Goal: Check status: Check status

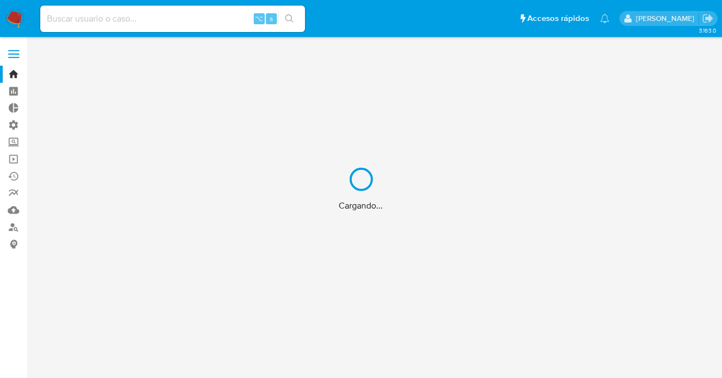
click at [158, 18] on div "Cargando..." at bounding box center [361, 189] width 722 height 378
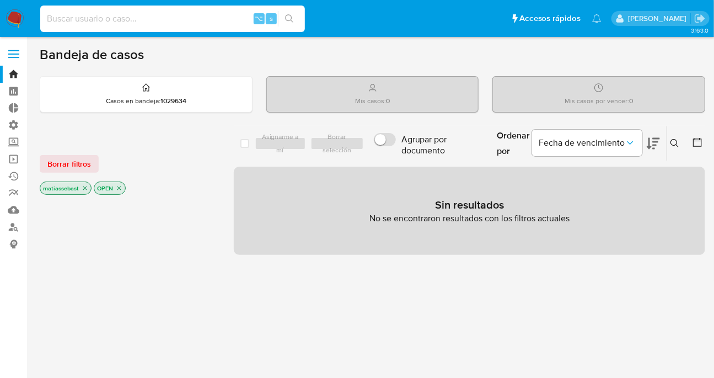
click at [161, 19] on input at bounding box center [172, 19] width 265 height 14
click at [162, 20] on input at bounding box center [172, 19] width 265 height 14
paste input "2915721197"
type input "2915721197"
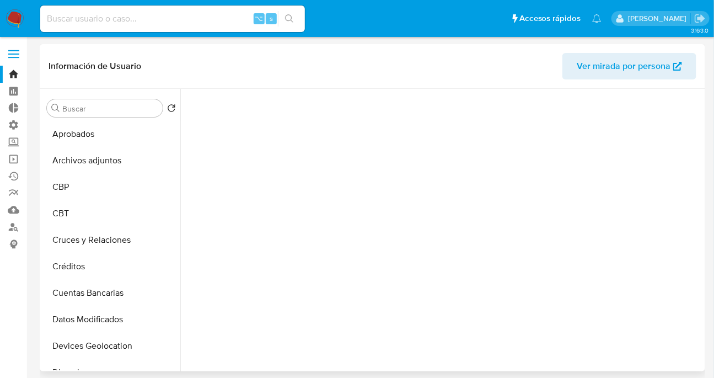
scroll to position [86, 0]
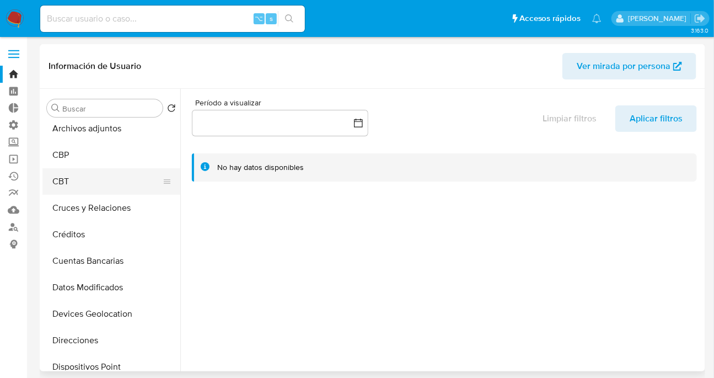
click at [63, 179] on button "CBT" at bounding box center [106, 181] width 129 height 26
select select "10"
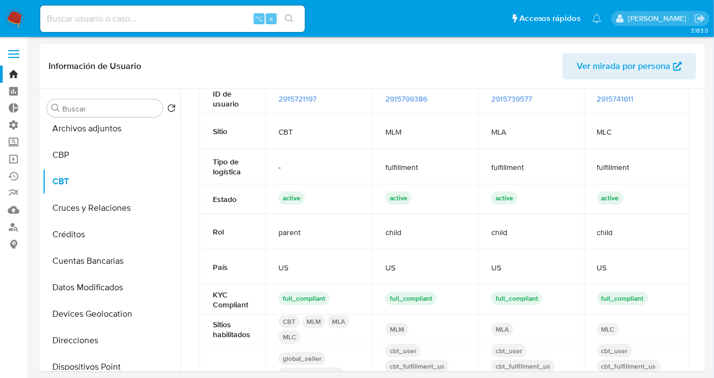
scroll to position [0, 0]
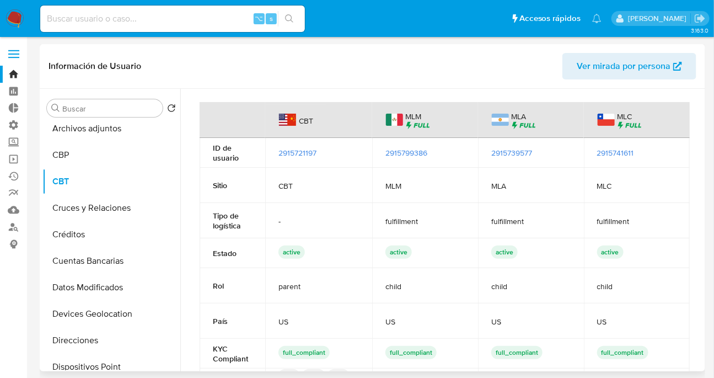
drag, startPoint x: 280, startPoint y: 189, endPoint x: 314, endPoint y: 183, distance: 34.6
click at [314, 183] on span "CBT" at bounding box center [319, 186] width 81 height 10
click at [267, 222] on td "-" at bounding box center [318, 220] width 107 height 35
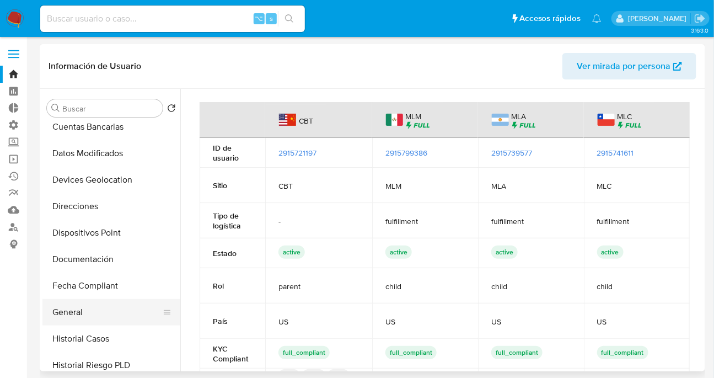
scroll to position [238, 0]
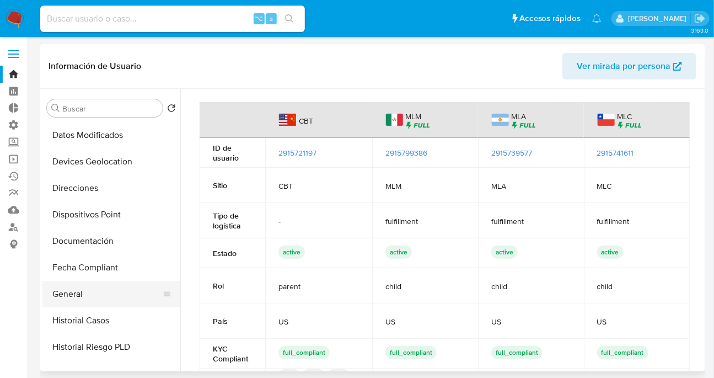
click at [73, 300] on button "General" at bounding box center [106, 294] width 129 height 26
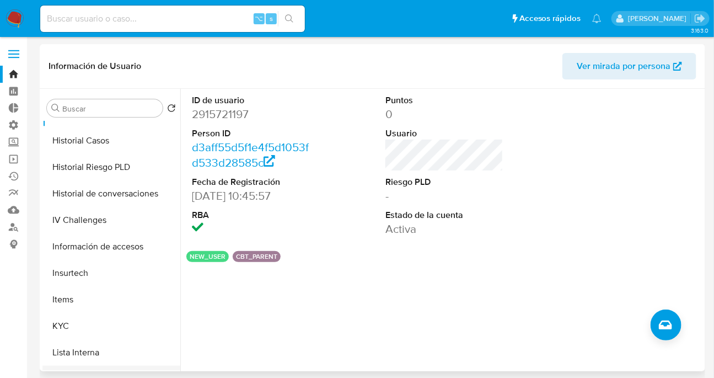
scroll to position [469, 0]
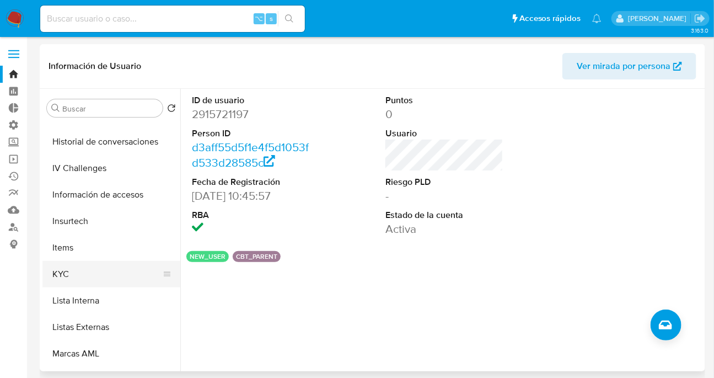
click at [81, 270] on button "KYC" at bounding box center [106, 274] width 129 height 26
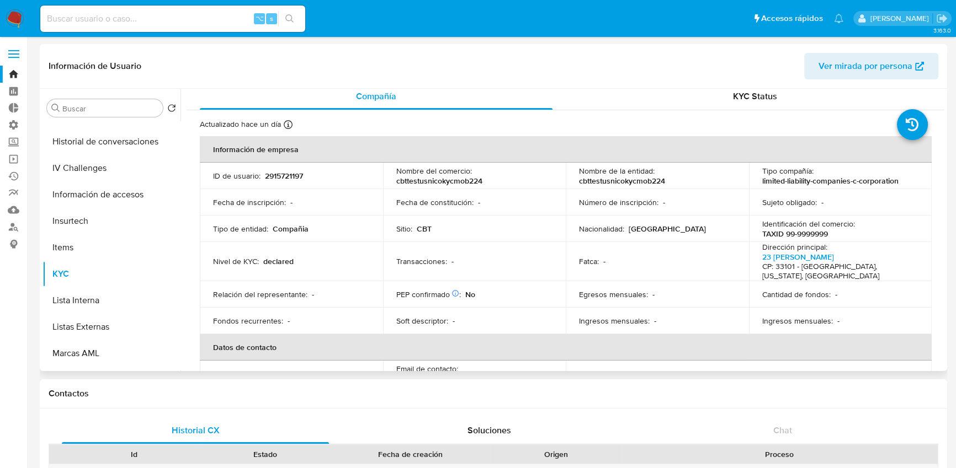
scroll to position [0, 0]
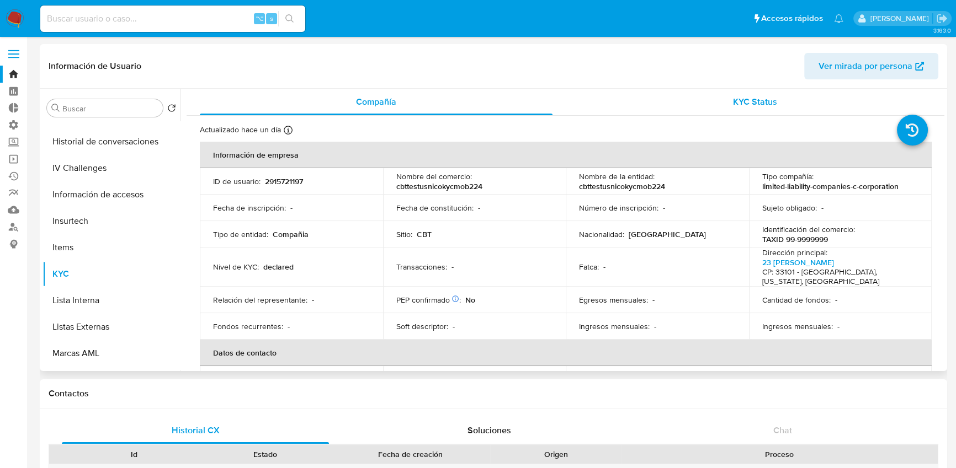
click at [722, 98] on span "KYC Status" at bounding box center [755, 101] width 44 height 13
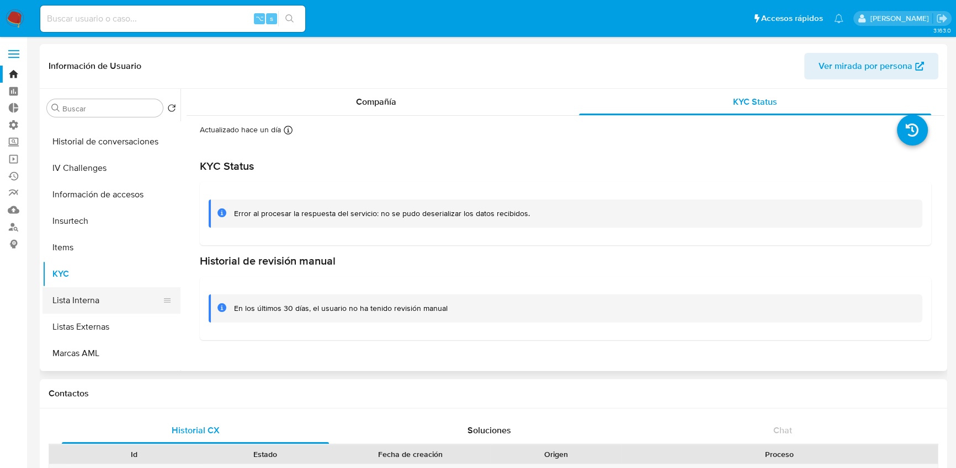
click at [95, 303] on button "Lista Interna" at bounding box center [106, 300] width 129 height 26
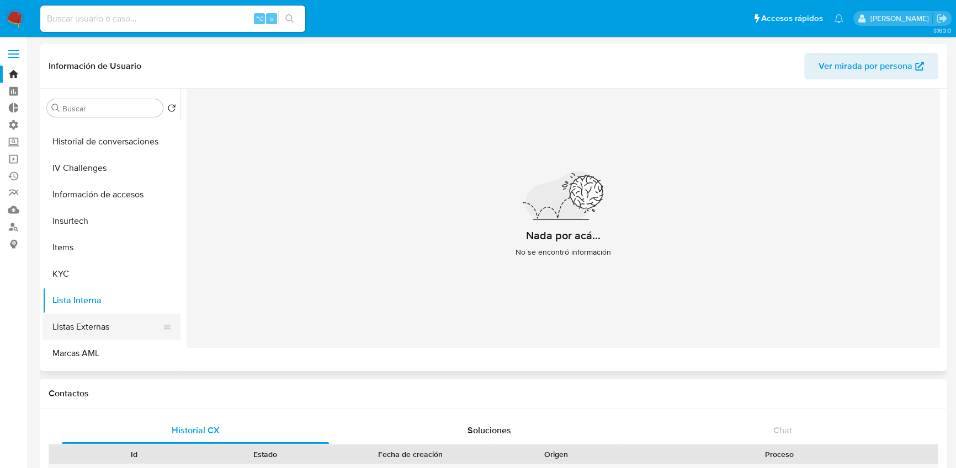
click at [107, 326] on button "Listas Externas" at bounding box center [106, 327] width 129 height 26
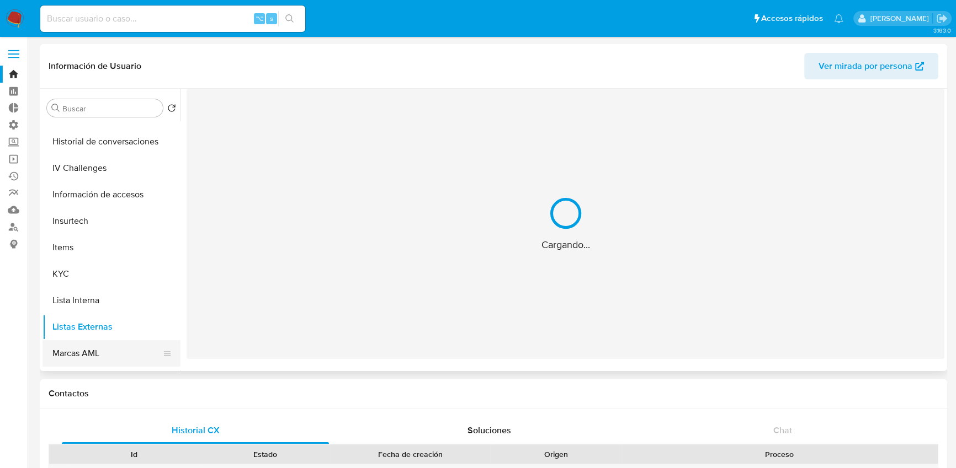
click at [107, 354] on button "Marcas AML" at bounding box center [106, 353] width 129 height 26
